Goal: Use online tool/utility: Utilize a website feature to perform a specific function

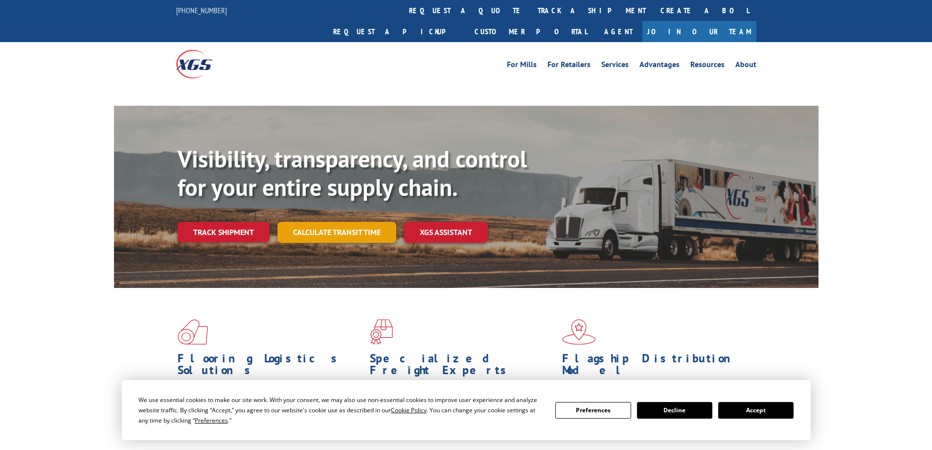
click at [364, 222] on link "Calculate transit time" at bounding box center [336, 232] width 119 height 21
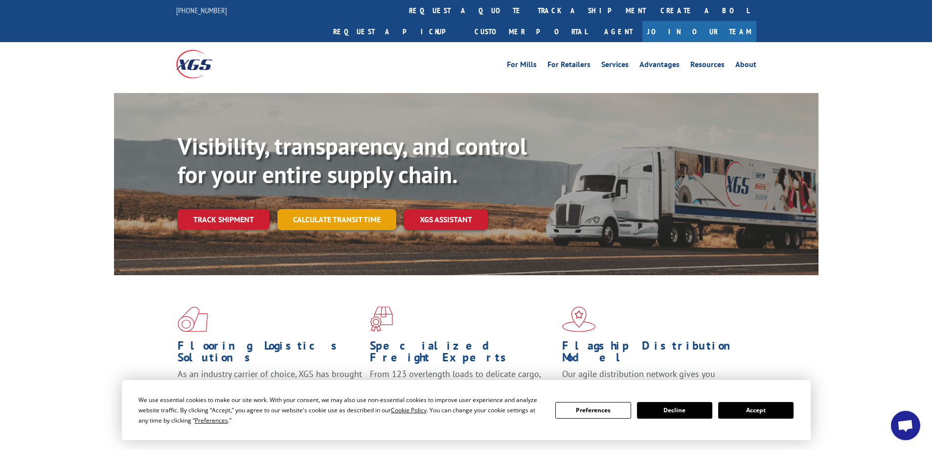
click at [358, 209] on link "Calculate transit time" at bounding box center [336, 219] width 119 height 21
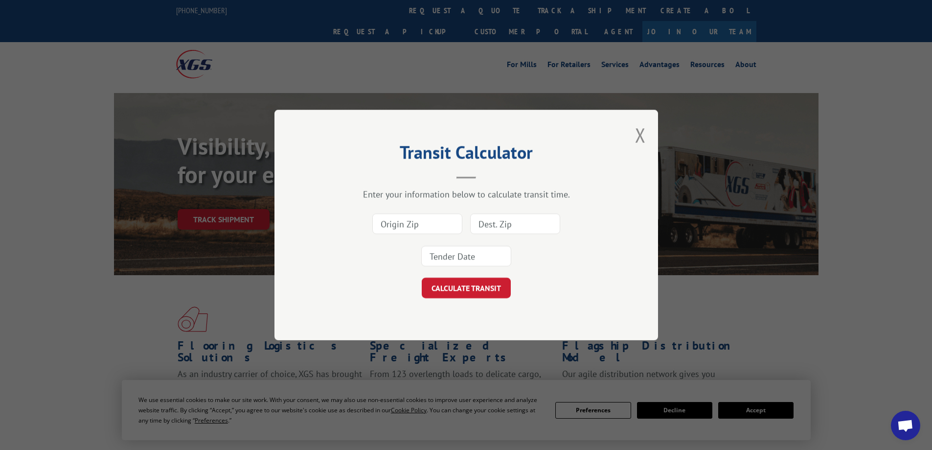
drag, startPoint x: 397, startPoint y: 217, endPoint x: 496, endPoint y: 245, distance: 102.1
click at [397, 217] on input at bounding box center [417, 223] width 90 height 21
type input "94510"
click at [515, 228] on input at bounding box center [515, 223] width 90 height 21
type input "11968"
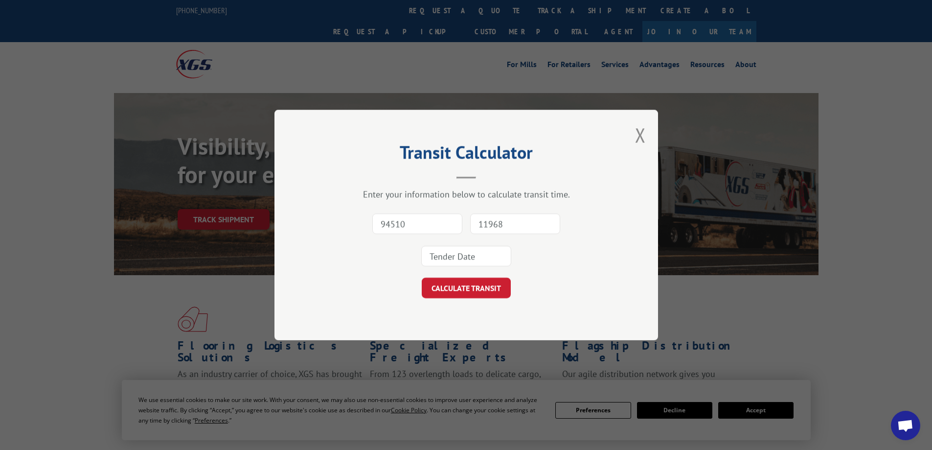
click at [447, 260] on input at bounding box center [466, 256] width 90 height 21
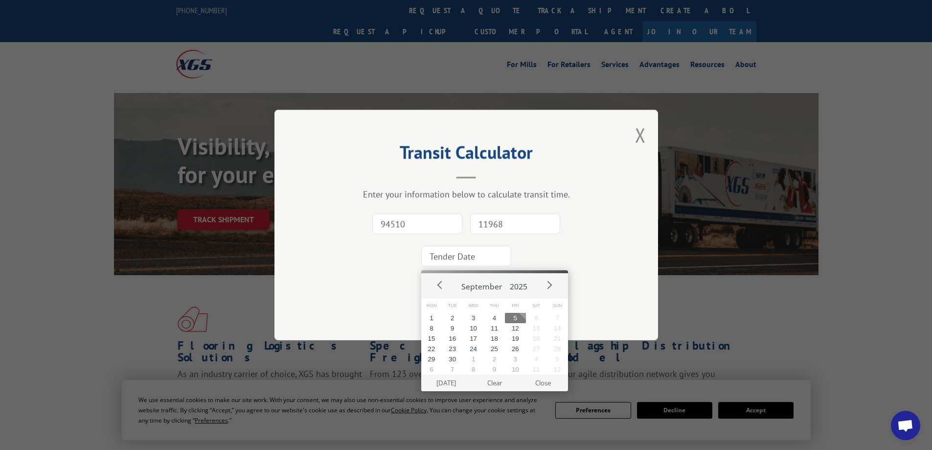
click at [514, 318] on button "5" at bounding box center [515, 318] width 21 height 10
type input "[DATE]"
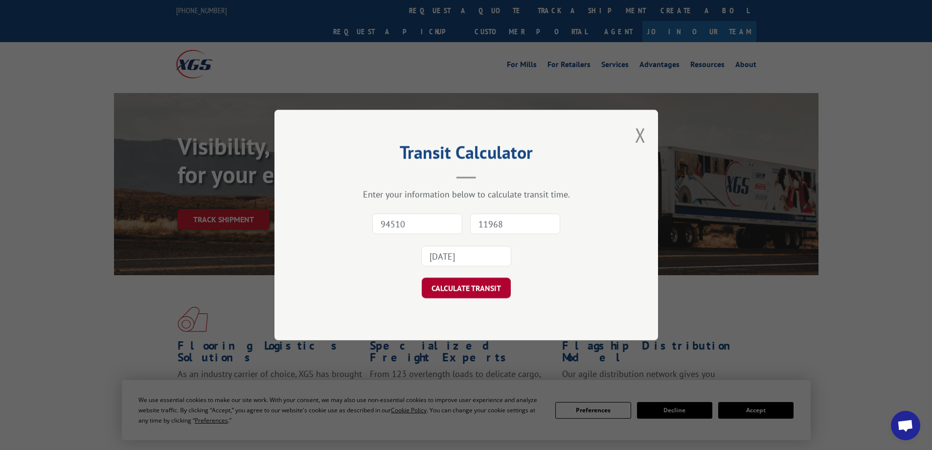
click at [491, 288] on button "CALCULATE TRANSIT" at bounding box center [466, 287] width 89 height 21
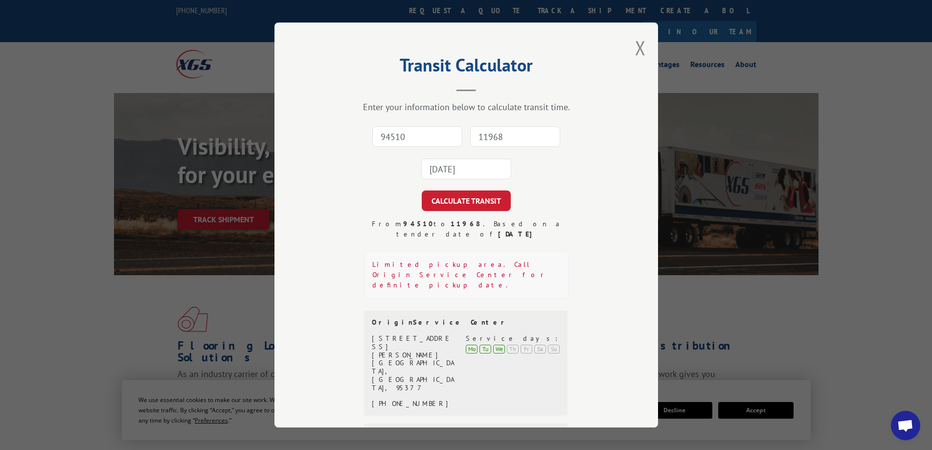
click at [428, 133] on input "94510" at bounding box center [417, 136] width 90 height 21
type input "95377"
drag, startPoint x: 484, startPoint y: 137, endPoint x: 595, endPoint y: 160, distance: 113.0
click at [484, 137] on input "11968" at bounding box center [515, 136] width 90 height 21
type input "94510"
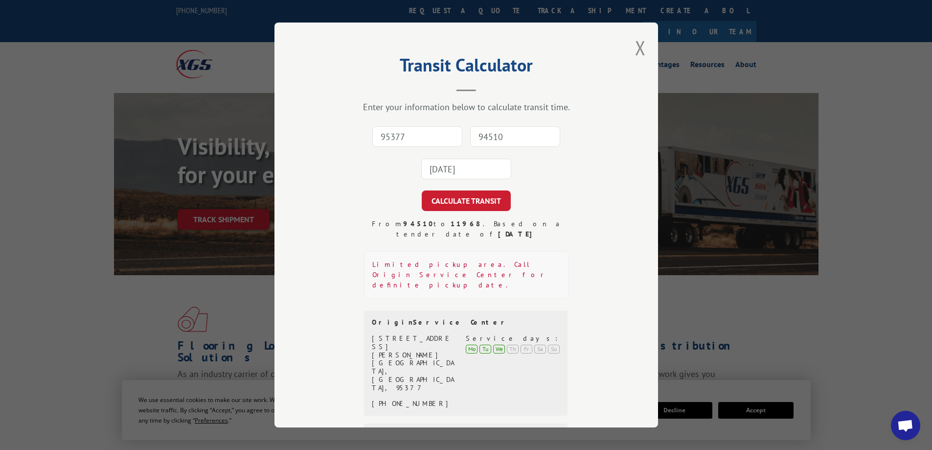
drag, startPoint x: 425, startPoint y: 164, endPoint x: 457, endPoint y: 170, distance: 32.8
click at [426, 164] on input "[DATE]" at bounding box center [466, 169] width 90 height 21
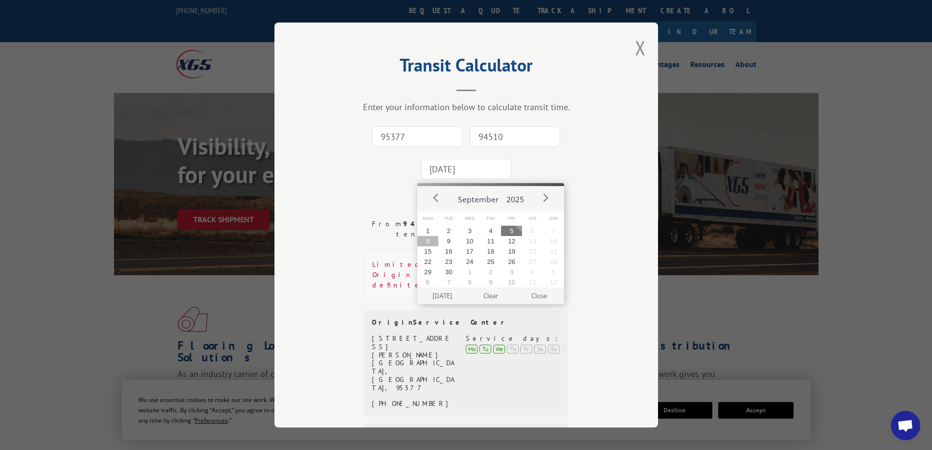
click at [433, 243] on button "8" at bounding box center [427, 241] width 21 height 10
type input "[DATE]"
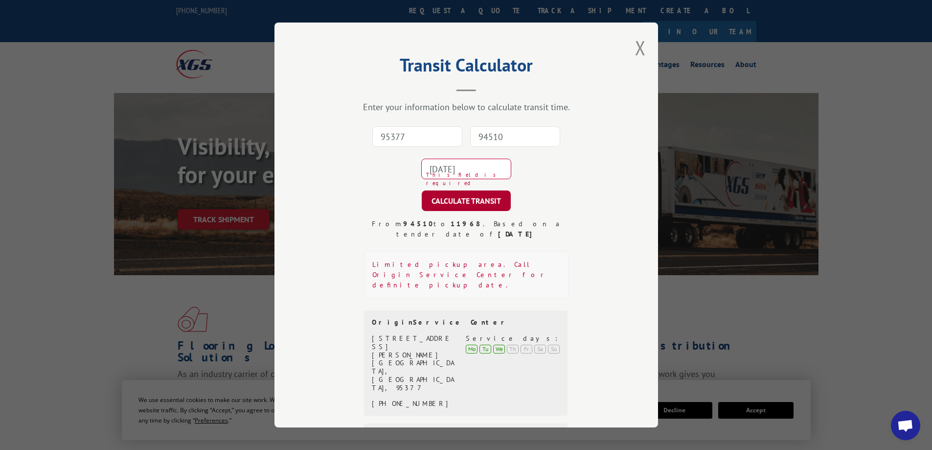
click at [473, 204] on button "CALCULATE TRANSIT" at bounding box center [466, 200] width 89 height 21
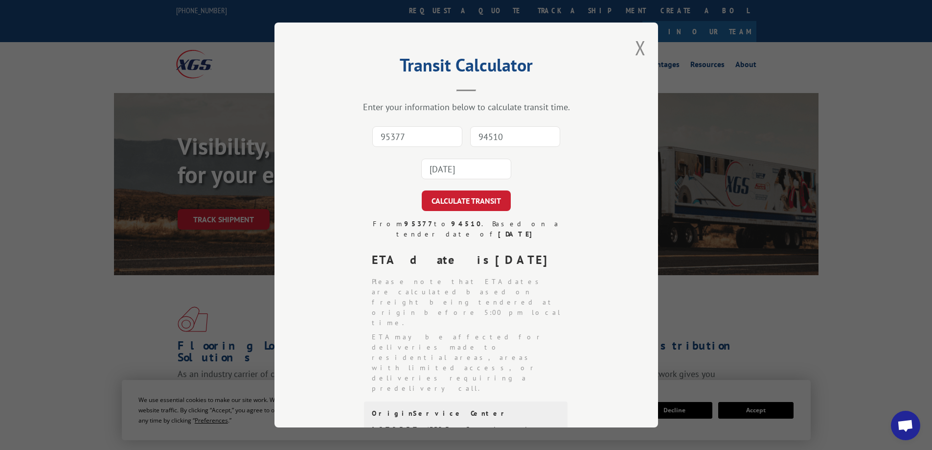
drag, startPoint x: 422, startPoint y: 135, endPoint x: 685, endPoint y: 134, distance: 262.8
click at [422, 135] on input "95377" at bounding box center [417, 136] width 90 height 21
type input "95377"
click at [492, 133] on input "94510" at bounding box center [515, 136] width 90 height 21
type input "11968"
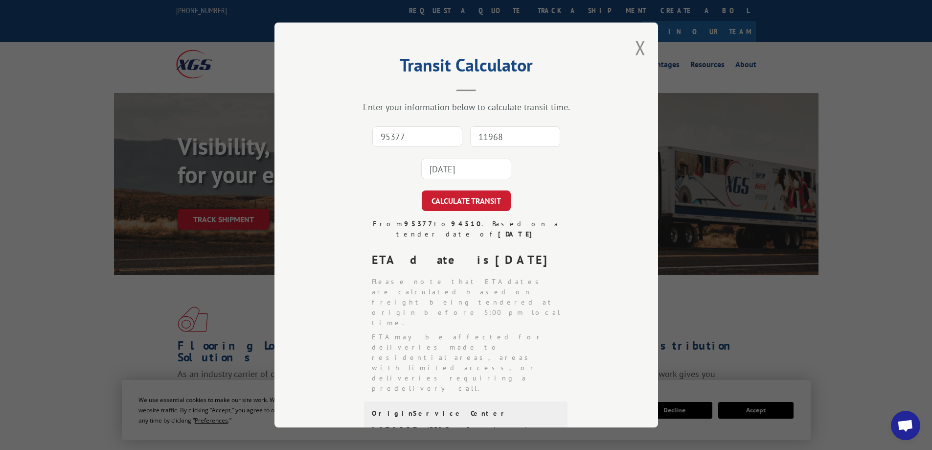
click at [500, 172] on input "[DATE]" at bounding box center [466, 169] width 90 height 21
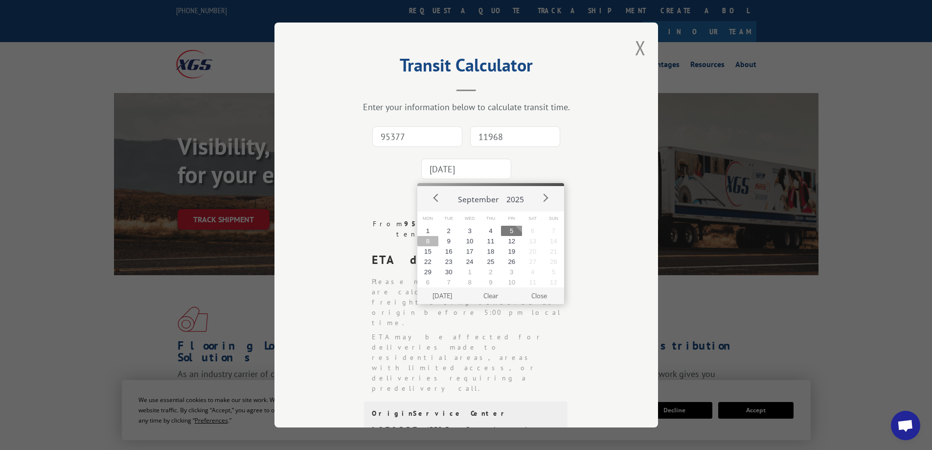
click at [431, 237] on button "8" at bounding box center [427, 241] width 21 height 10
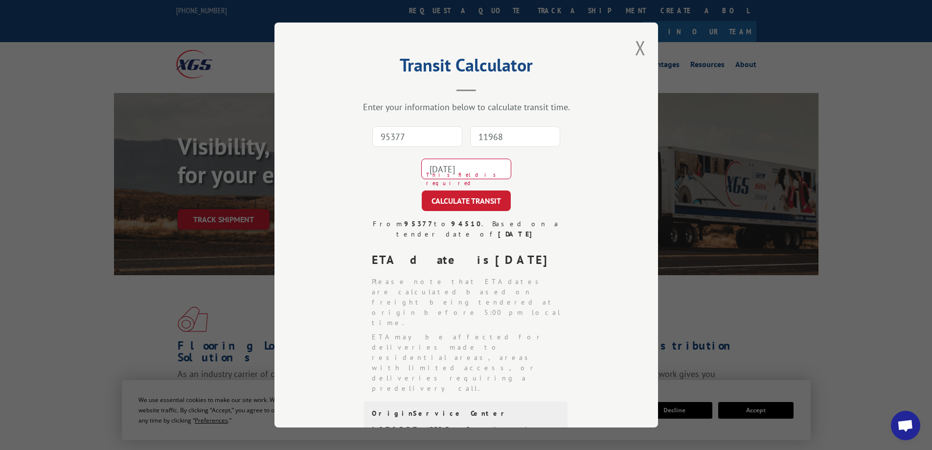
click at [465, 205] on button "CALCULATE TRANSIT" at bounding box center [466, 200] width 89 height 21
